Goal: Find contact information: Find contact information

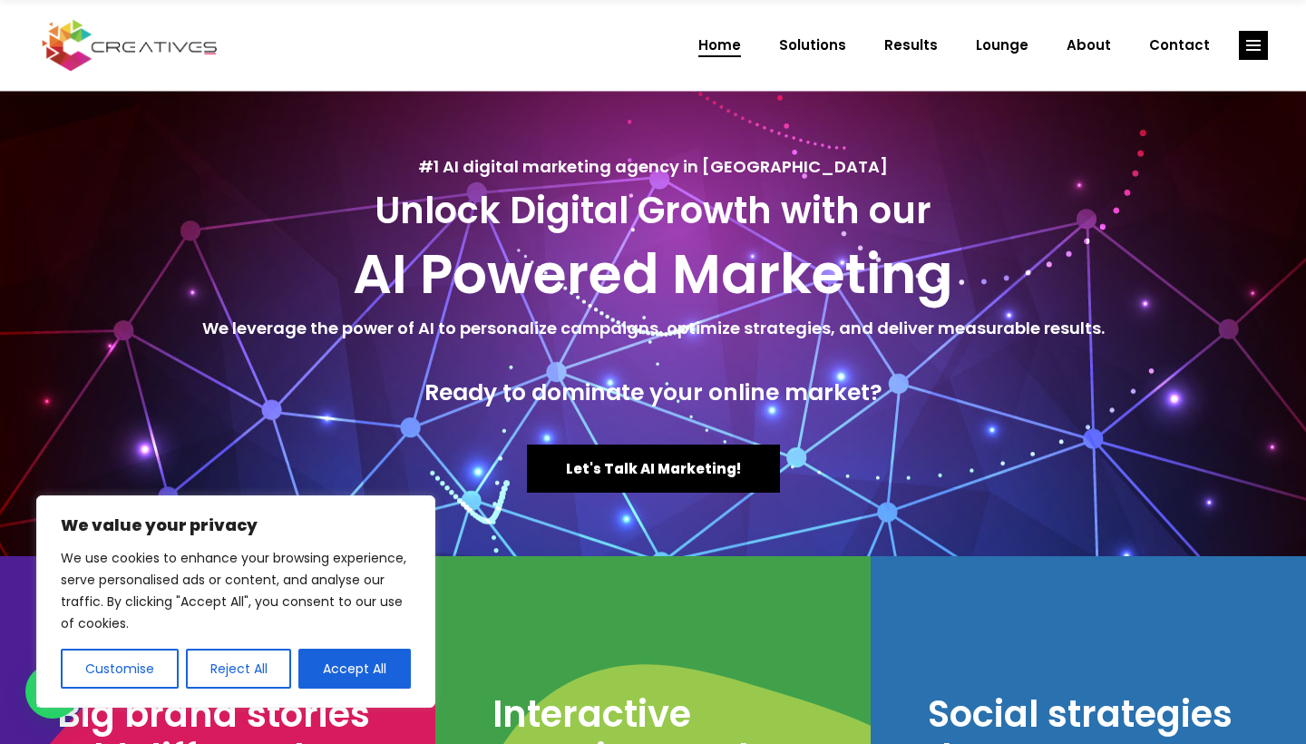
click at [377, 670] on button "Accept All" at bounding box center [354, 669] width 112 height 40
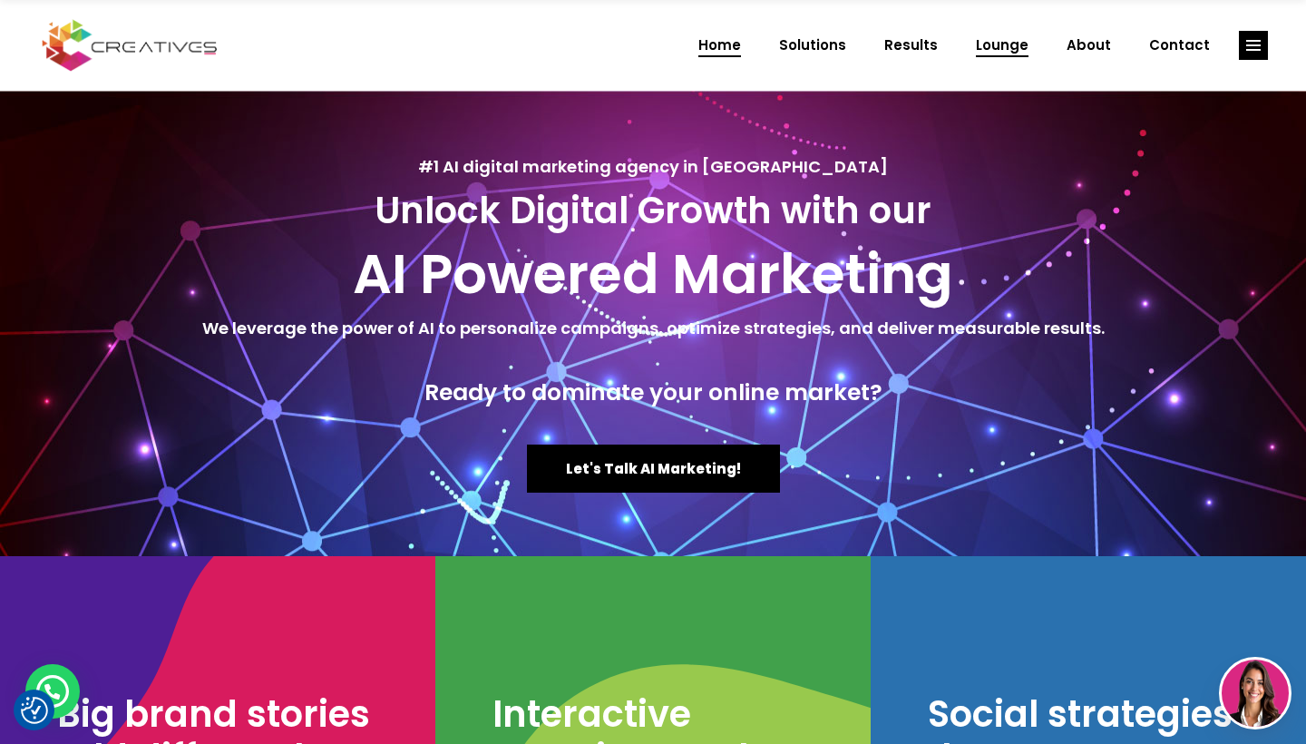
click at [1006, 44] on span "Lounge" at bounding box center [1002, 45] width 53 height 47
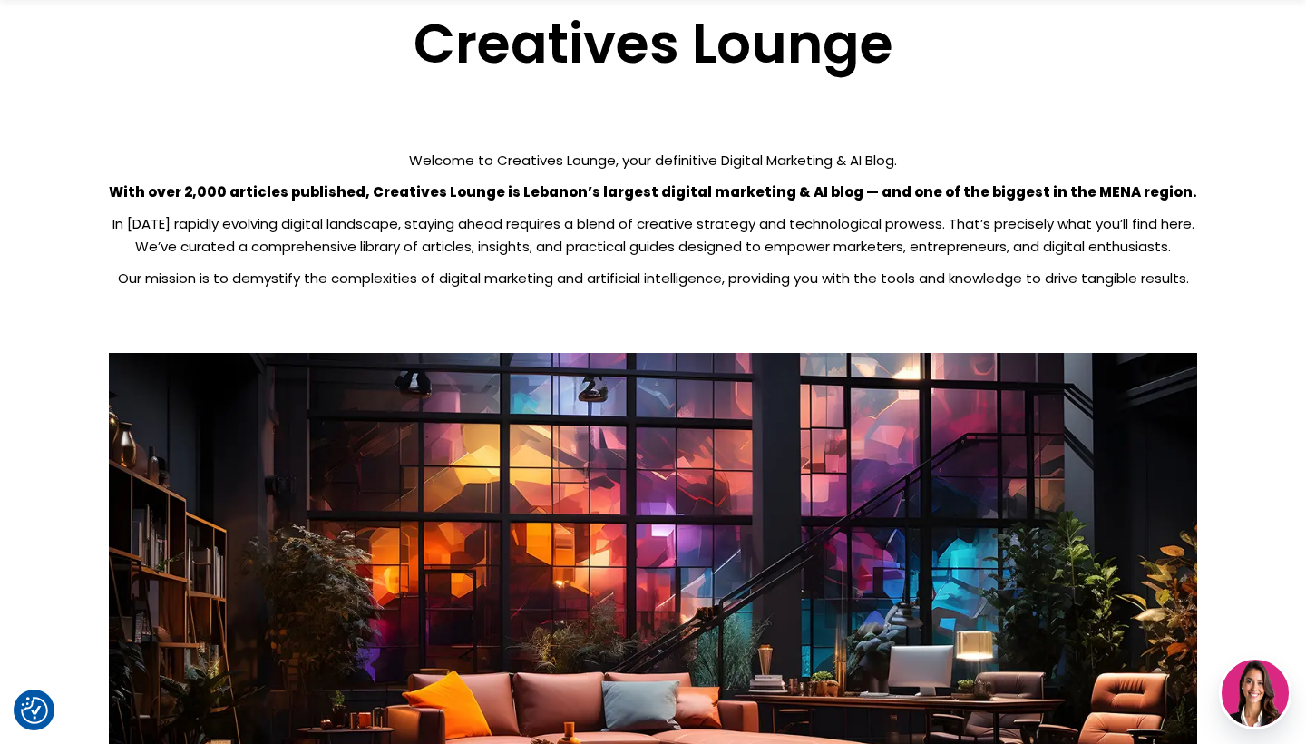
scroll to position [6, 0]
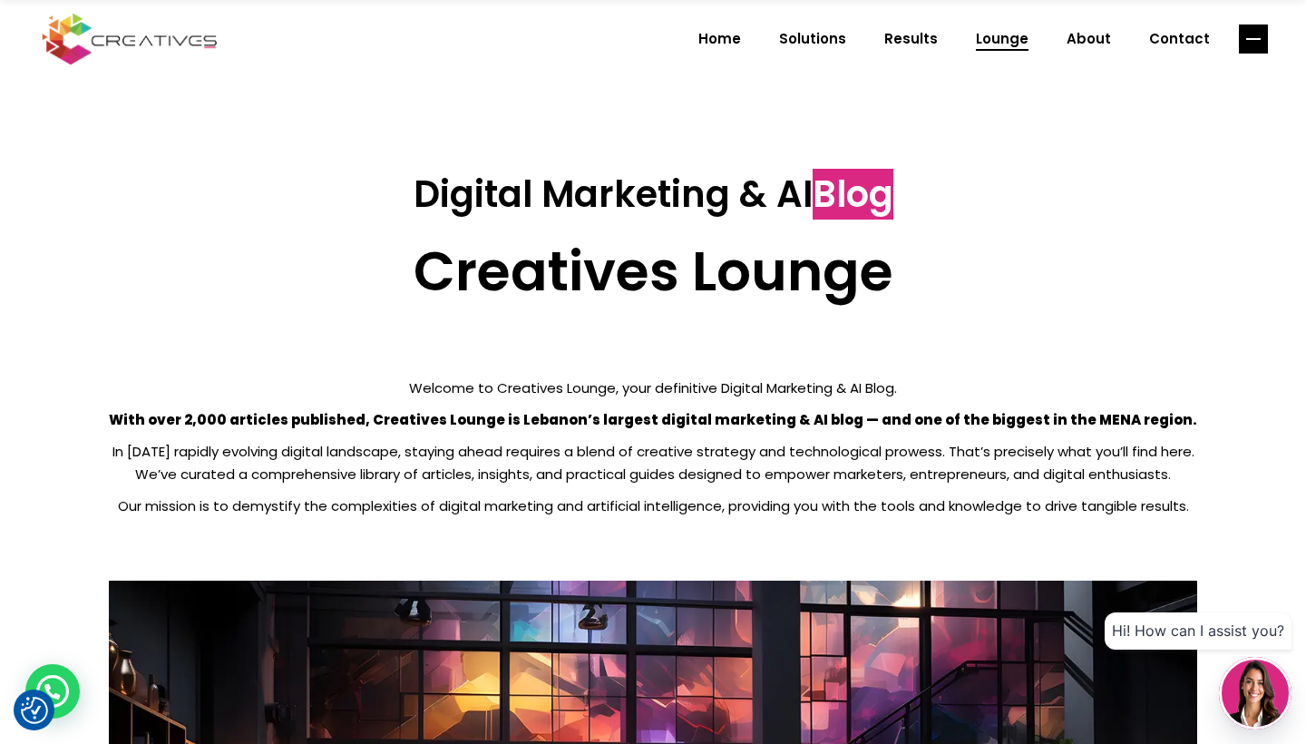
click at [1241, 36] on rect "link" at bounding box center [1253, 38] width 29 height 29
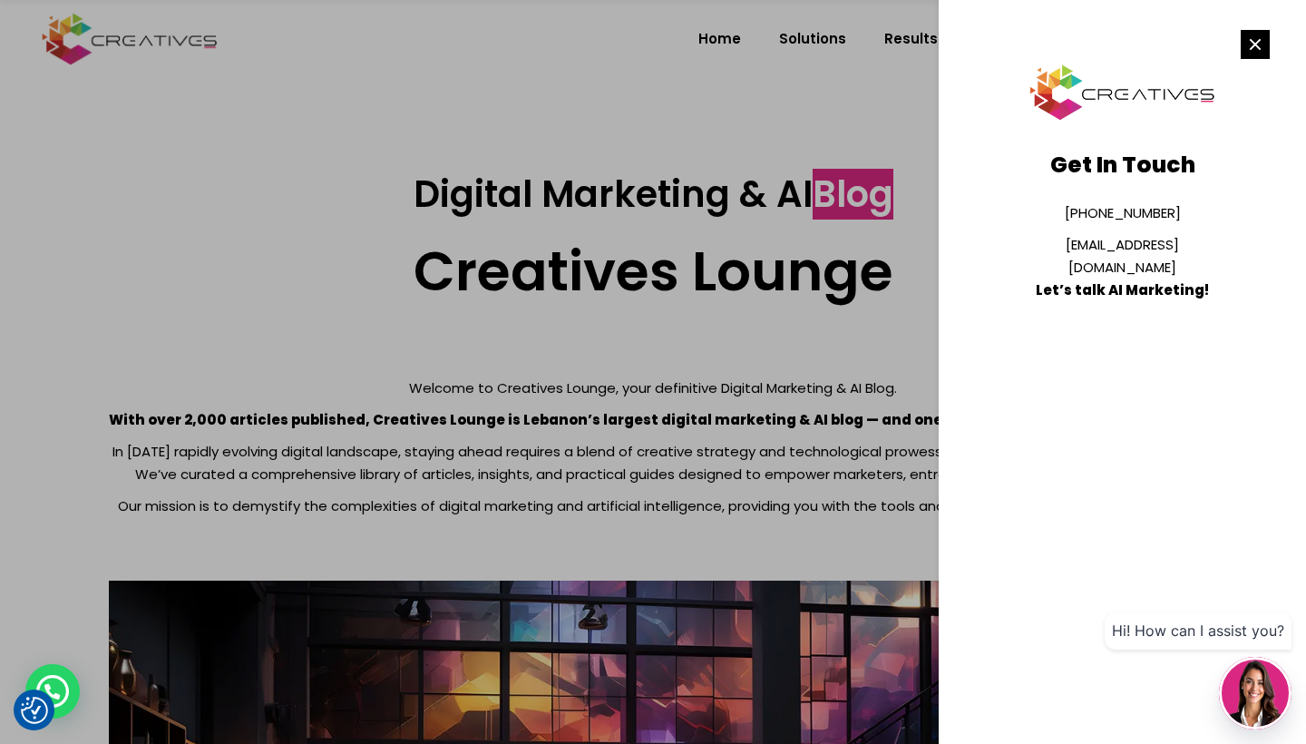
click at [1257, 41] on rect "link" at bounding box center [1255, 44] width 29 height 29
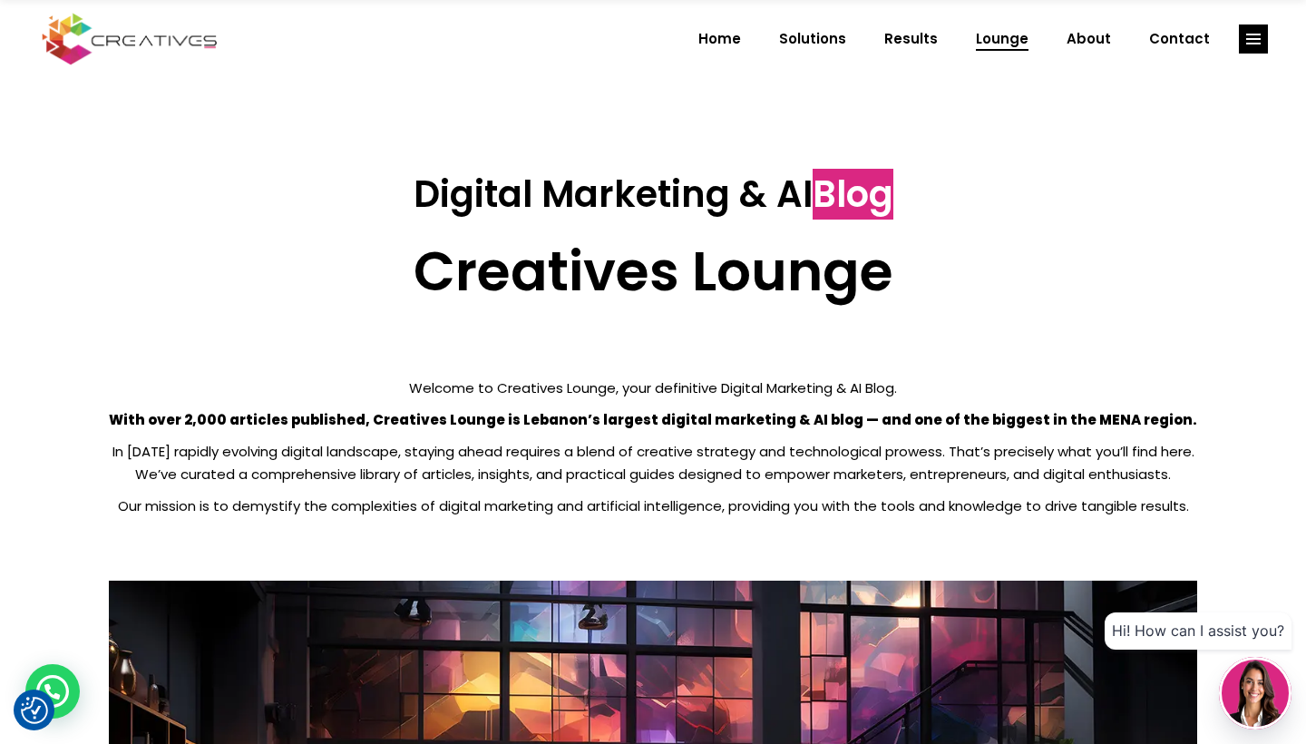
click at [861, 148] on div at bounding box center [653, 372] width 1306 height 744
click at [1187, 32] on span "Contact" at bounding box center [1179, 38] width 61 height 47
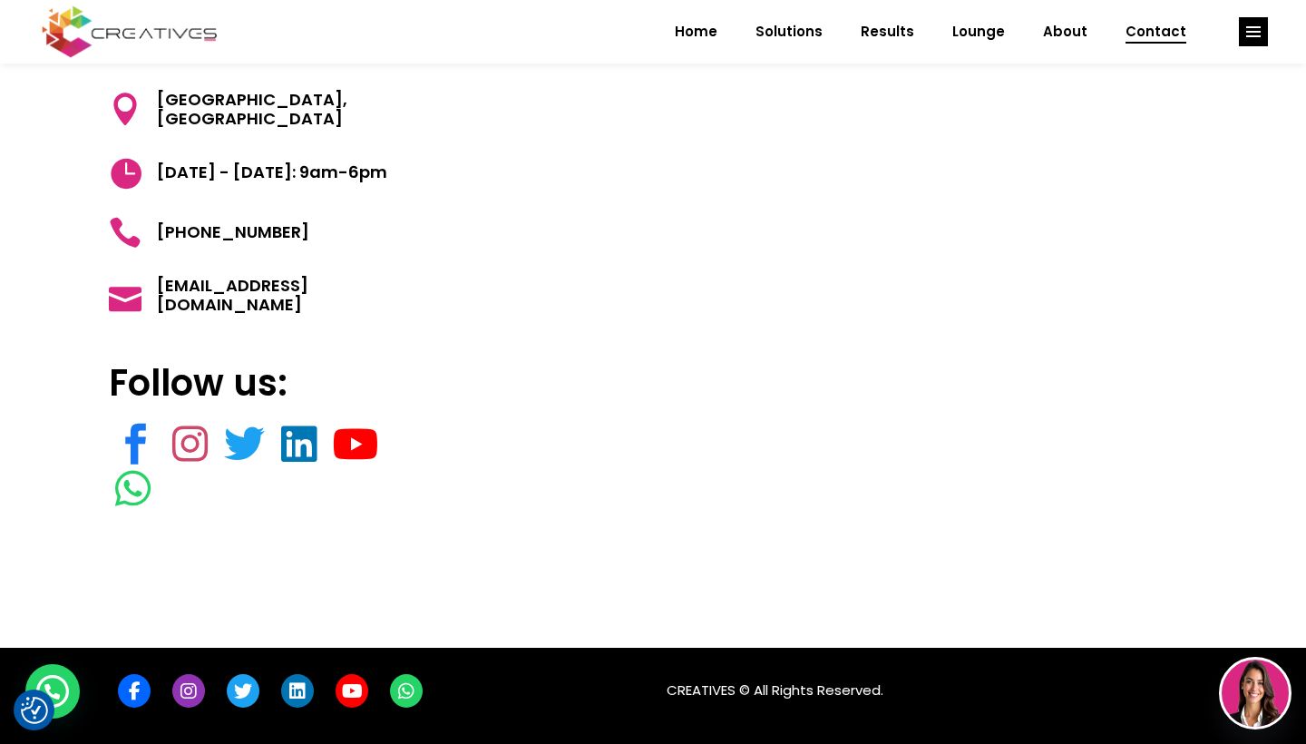
scroll to position [191, 0]
click at [378, 351] on div "Get in touch [GEOGRAPHIC_DATA] [DATE] - [DATE]: 9am-6pm [PHONE_NUMBER] [EMAIL_A…" at bounding box center [271, 279] width 324 height 555
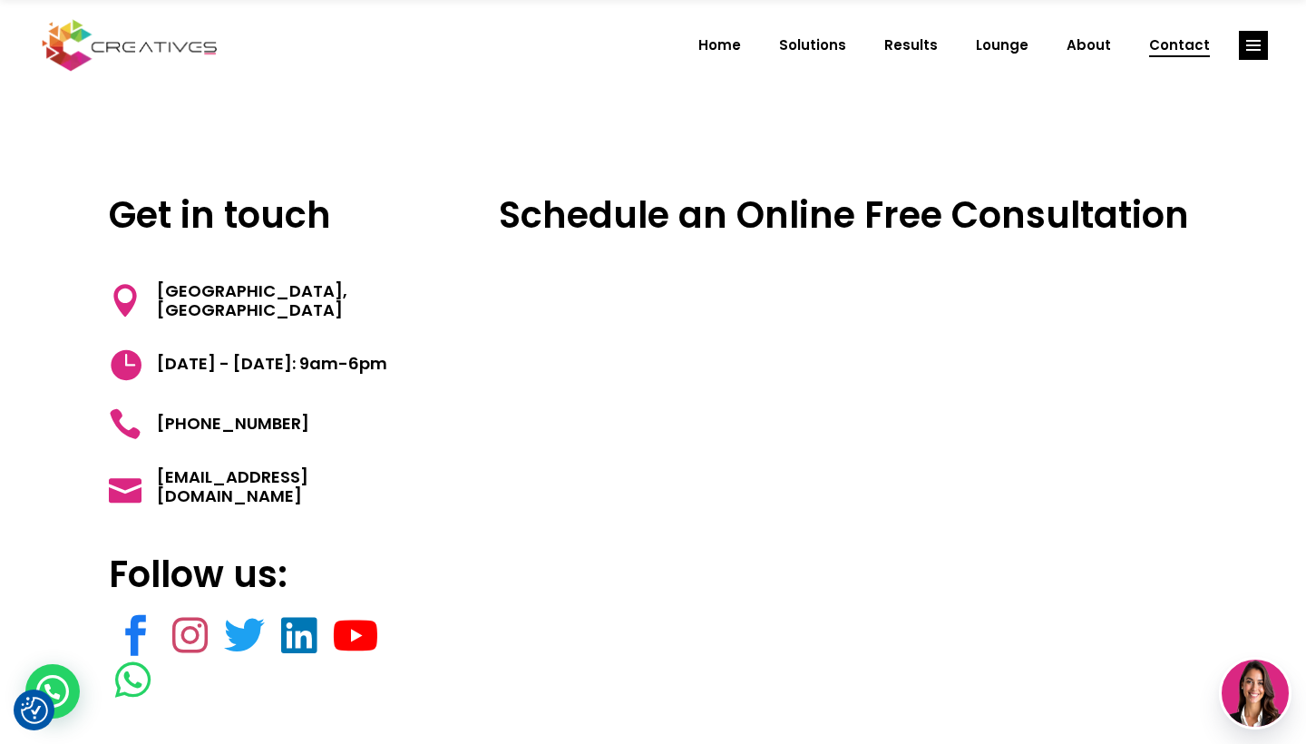
scroll to position [0, 0]
click at [226, 417] on span "[PHONE_NUMBER]" at bounding box center [226, 423] width 168 height 33
click at [1254, 48] on rect "link" at bounding box center [1253, 45] width 29 height 29
